Goal: Transaction & Acquisition: Download file/media

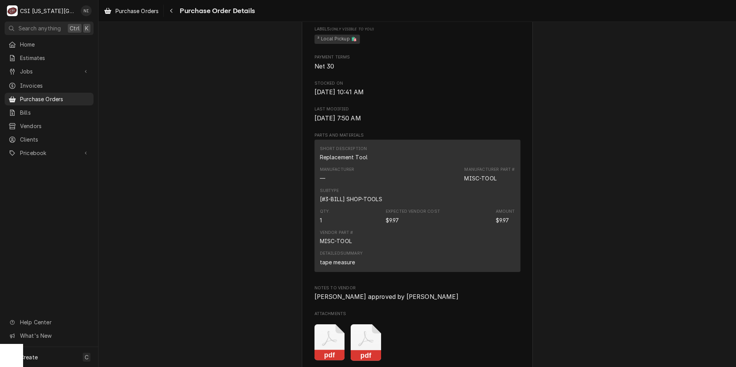
scroll to position [616, 0]
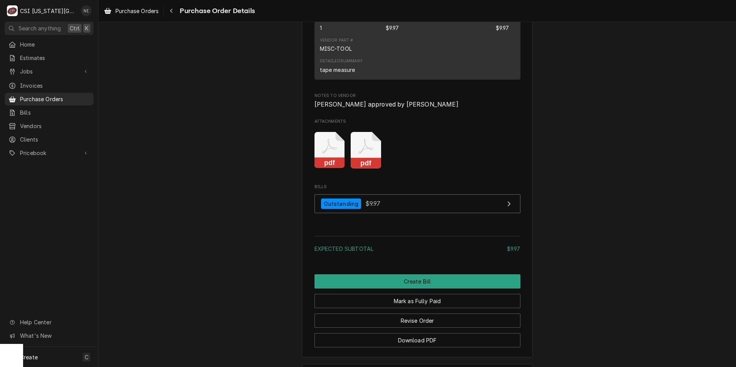
click at [368, 169] on icon "Attachments" at bounding box center [366, 150] width 30 height 37
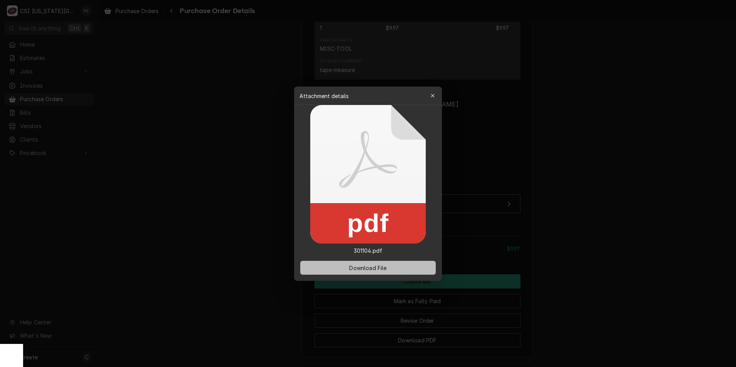
click at [378, 267] on span "Download File" at bounding box center [368, 268] width 40 height 8
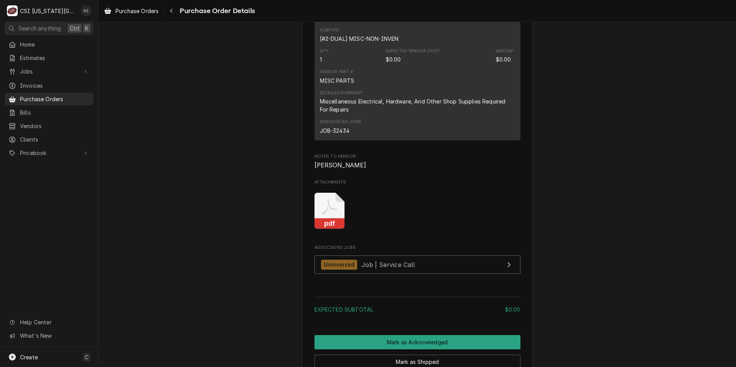
scroll to position [500, 0]
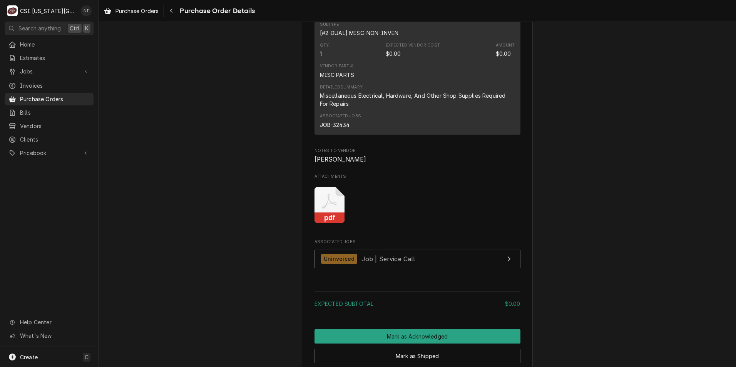
click at [332, 224] on icon "Attachments" at bounding box center [330, 205] width 30 height 37
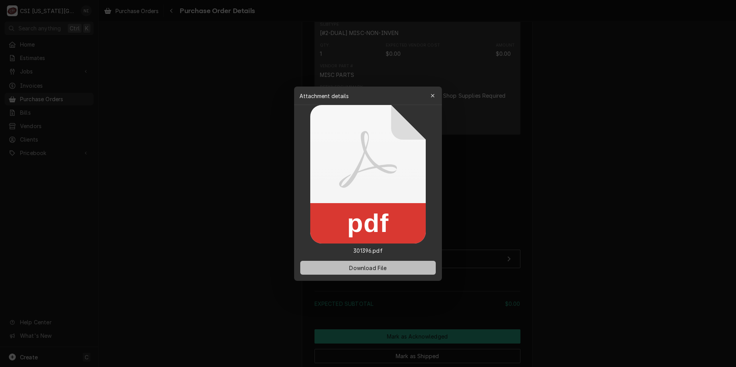
click at [361, 265] on span "Download File" at bounding box center [368, 268] width 40 height 8
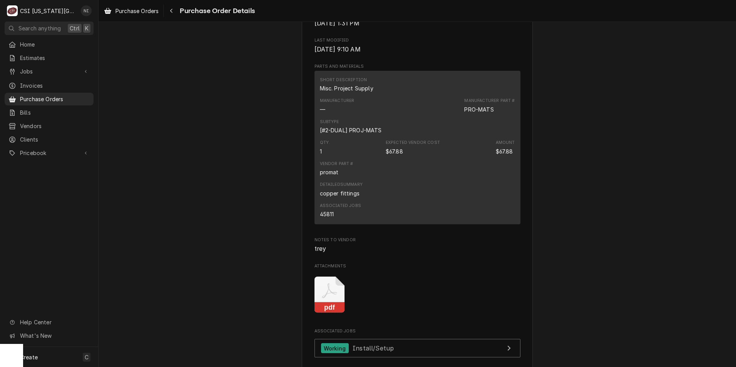
scroll to position [654, 0]
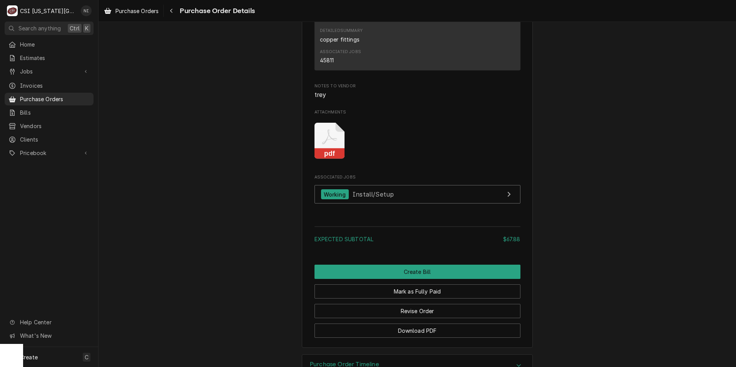
click at [333, 159] on icon "Attachments" at bounding box center [330, 141] width 30 height 37
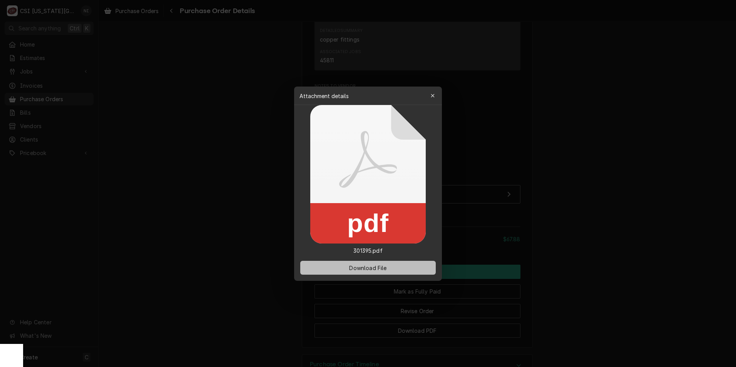
click at [340, 266] on button "Download File" at bounding box center [368, 268] width 136 height 14
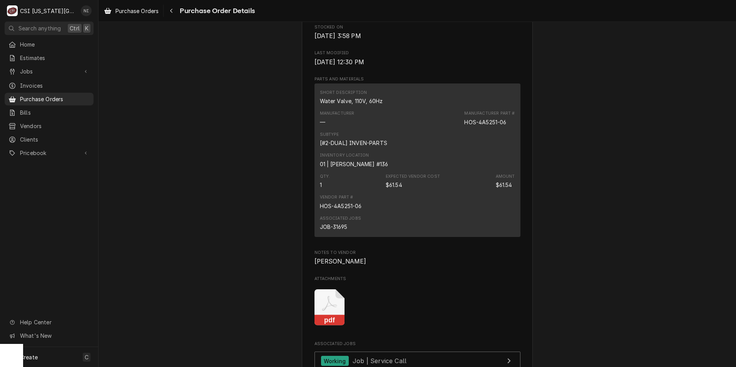
scroll to position [500, 0]
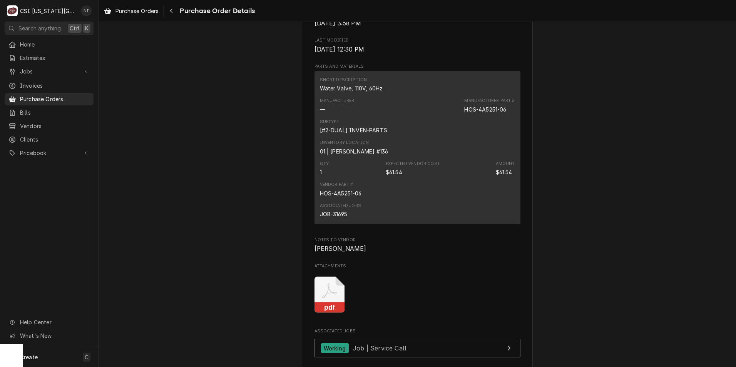
click at [331, 313] on icon "Attachments" at bounding box center [330, 295] width 30 height 37
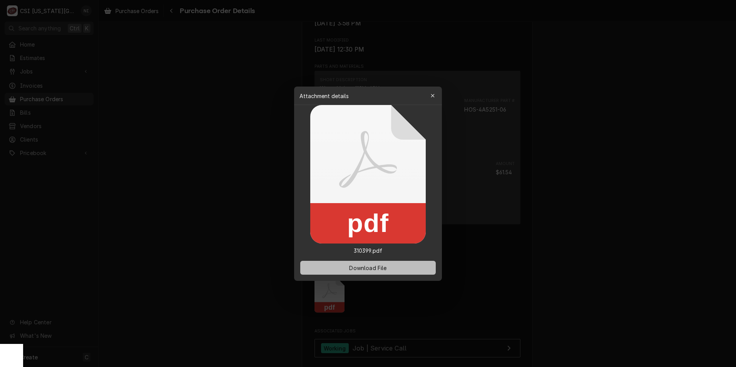
click at [351, 265] on span "Download File" at bounding box center [368, 268] width 40 height 8
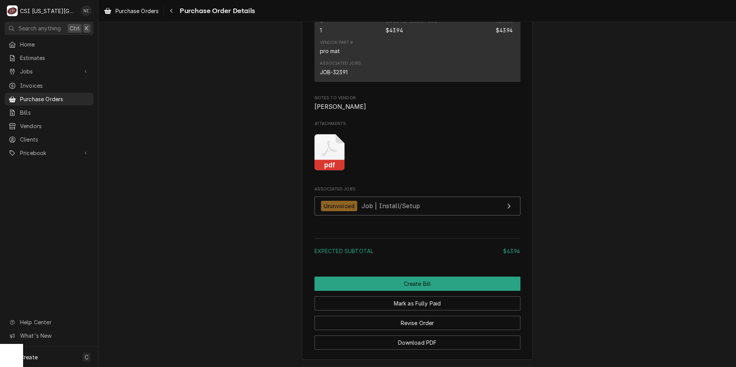
scroll to position [616, 0]
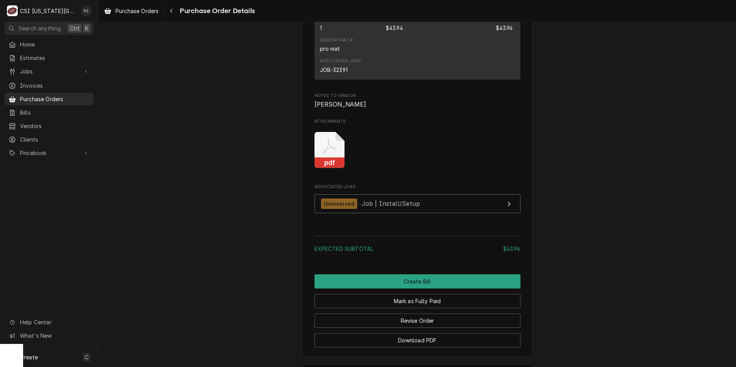
click at [328, 169] on icon "Attachments" at bounding box center [330, 150] width 30 height 37
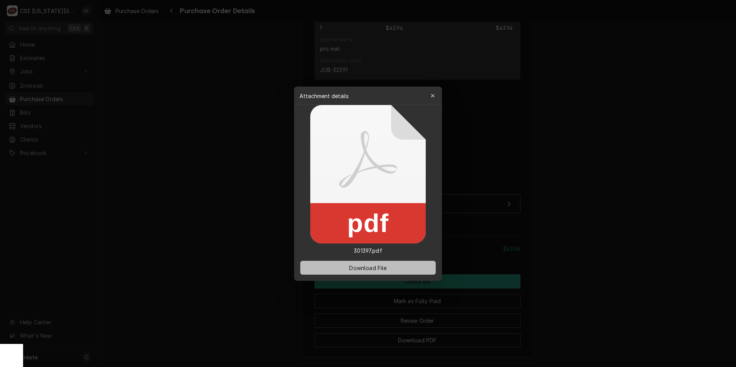
click at [370, 269] on span "Download File" at bounding box center [368, 268] width 40 height 8
